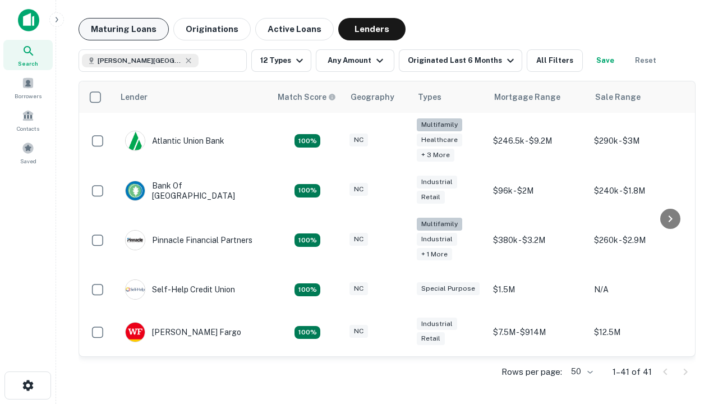
click at [123, 29] on button "Maturing Loans" at bounding box center [123, 29] width 90 height 22
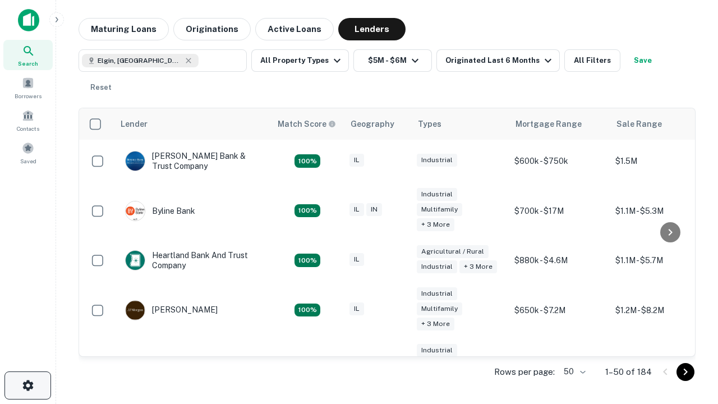
click at [27, 385] on icon "button" at bounding box center [27, 384] width 13 height 13
